Goal: Navigation & Orientation: Find specific page/section

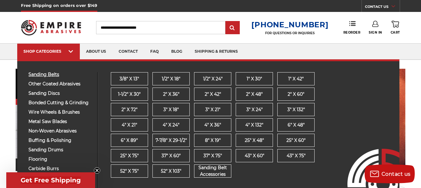
click at [52, 72] on span "sanding belts" at bounding box center [60, 74] width 64 height 5
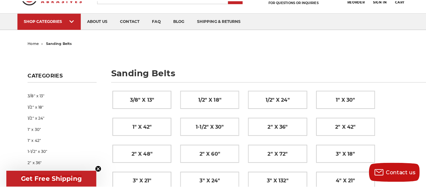
scroll to position [31, 0]
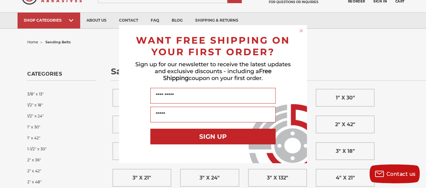
click at [301, 29] on circle "Close dialog" at bounding box center [301, 31] width 6 height 6
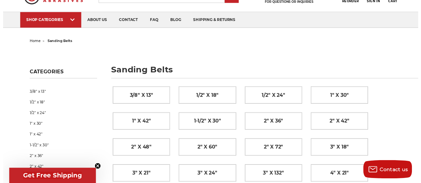
scroll to position [31, 0]
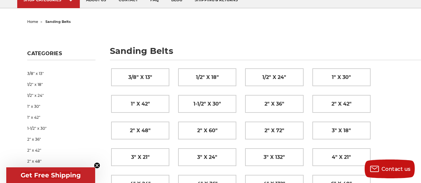
scroll to position [63, 0]
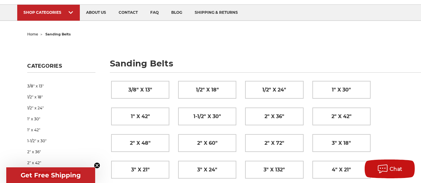
scroll to position [0, 0]
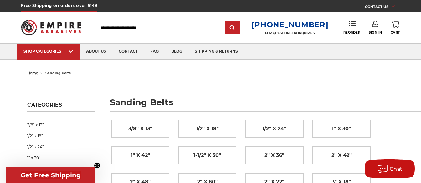
click at [50, 23] on img at bounding box center [51, 27] width 60 height 23
